Goal: Task Accomplishment & Management: Use online tool/utility

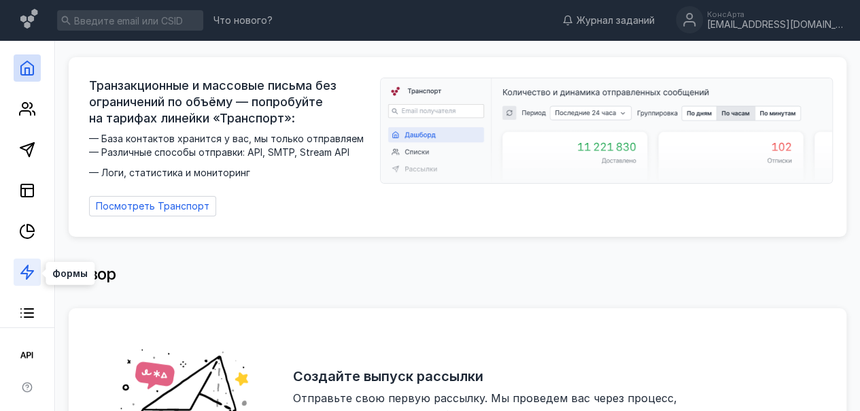
scroll to position [39, 0]
click at [37, 106] on link at bounding box center [27, 110] width 27 height 27
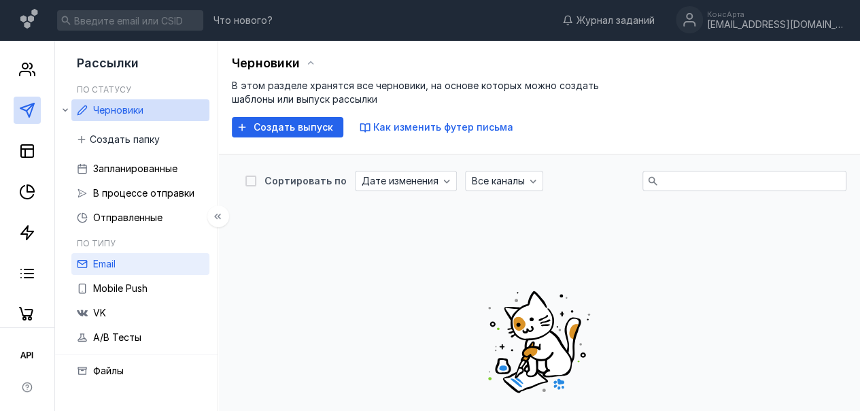
click at [112, 262] on span "Email" at bounding box center [104, 264] width 22 height 12
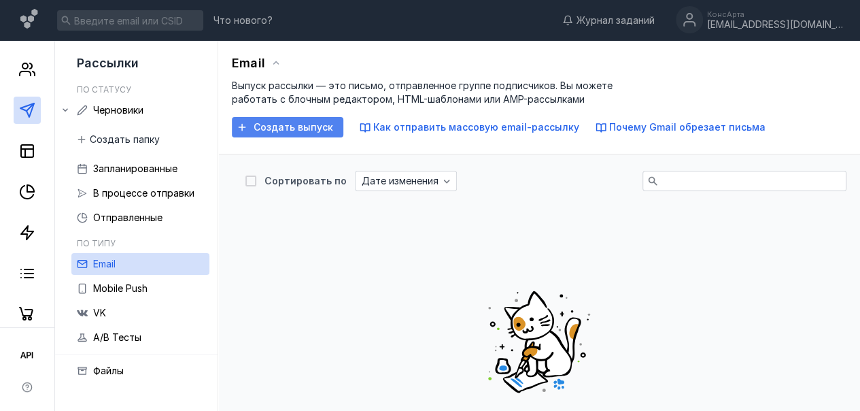
click at [287, 133] on div "Создать выпуск" at bounding box center [287, 127] width 111 height 20
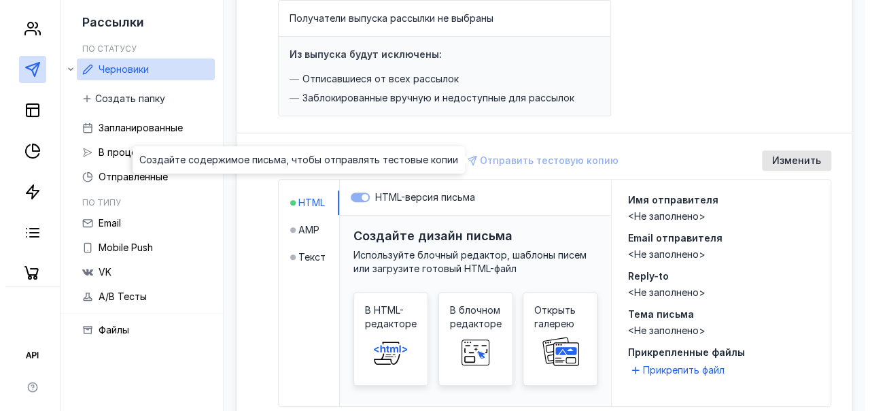
scroll to position [174, 0]
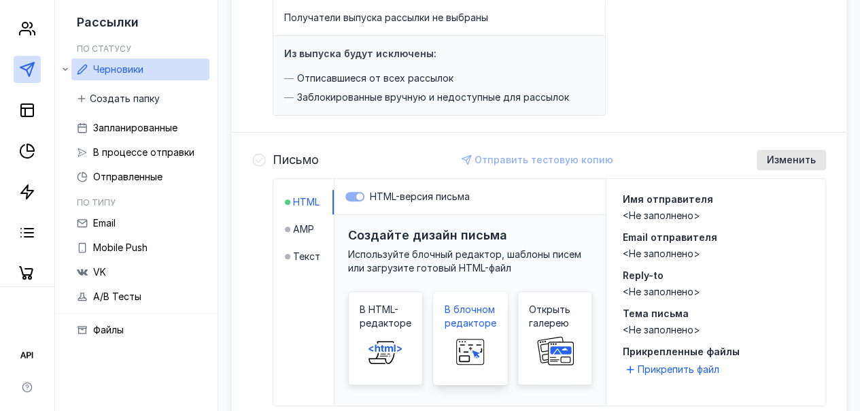
click at [489, 335] on span at bounding box center [471, 352] width 44 height 44
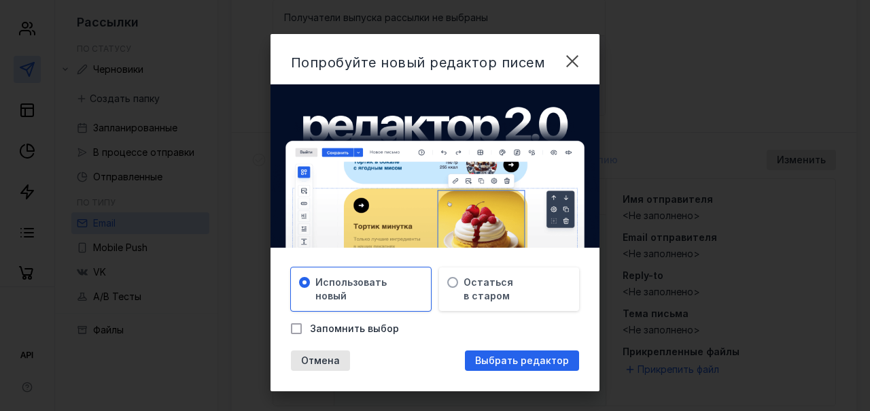
click at [294, 328] on icon at bounding box center [296, 328] width 6 height 5
click at [294, 328] on input "Запомнить выбор" at bounding box center [295, 326] width 9 height 9
checkbox input "true"
click at [447, 279] on span at bounding box center [452, 282] width 11 height 11
click at [0, 0] on input "radio" at bounding box center [0, 0] width 0 height 0
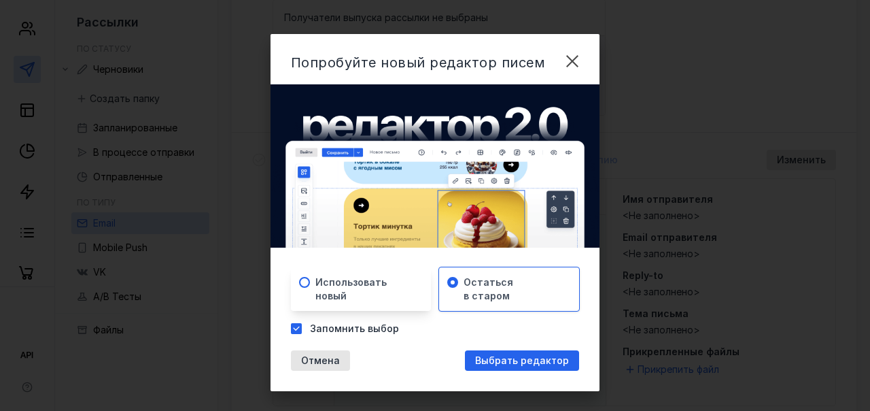
click at [300, 283] on span at bounding box center [304, 282] width 11 height 11
click at [0, 0] on input "radio" at bounding box center [0, 0] width 0 height 0
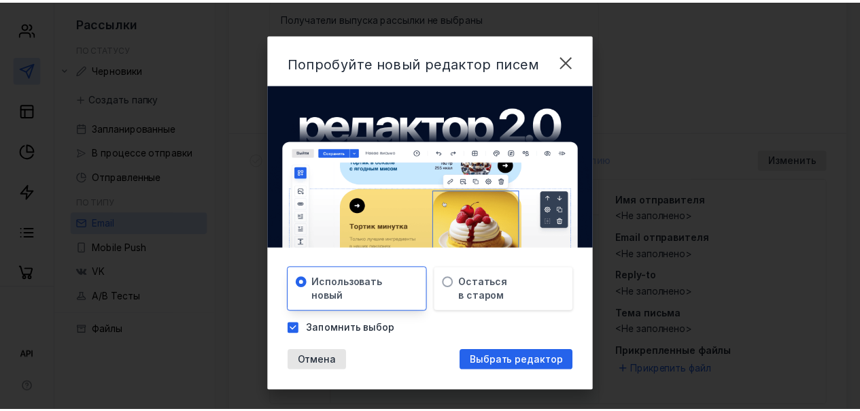
scroll to position [15, 0]
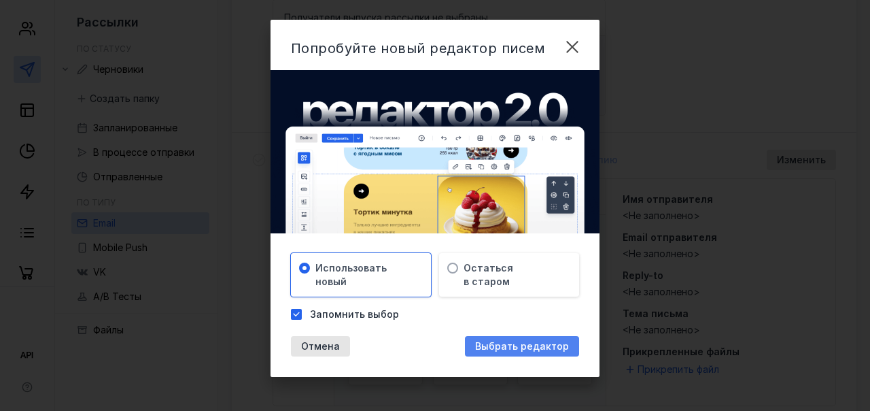
click at [489, 349] on span "Выбрать редактор" at bounding box center [522, 347] width 94 height 12
